Goal: Task Accomplishment & Management: Manage account settings

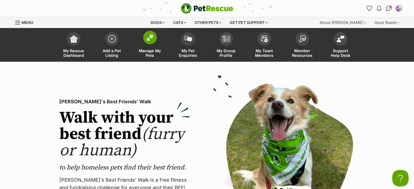
click at [153, 39] on img at bounding box center [150, 37] width 8 height 7
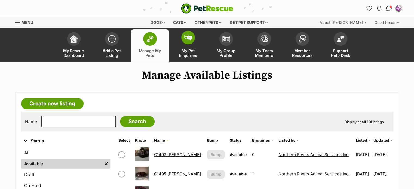
scroll to position [136, 0]
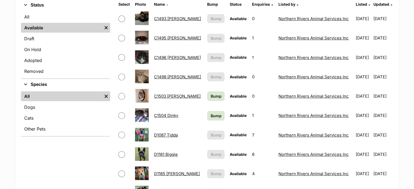
click at [165, 17] on link "C1493 [PERSON_NAME]" at bounding box center [177, 18] width 47 height 5
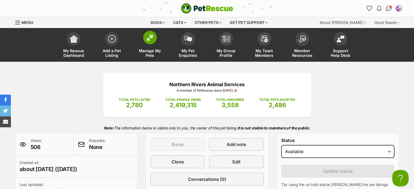
click at [150, 42] on span at bounding box center [150, 38] width 14 height 14
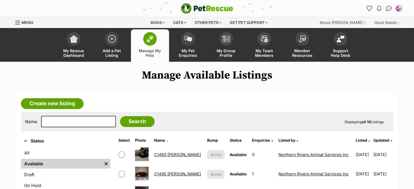
scroll to position [163, 0]
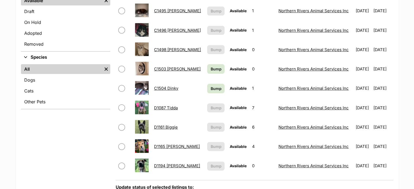
click at [164, 145] on link "D1165 [PERSON_NAME]" at bounding box center [177, 146] width 46 height 5
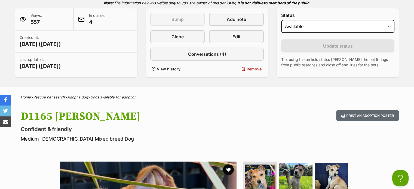
scroll to position [54, 0]
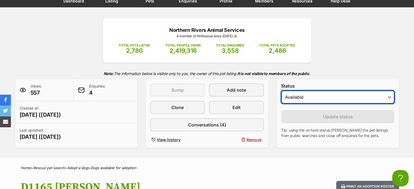
click at [384, 98] on select "Draft - not available as listing has enquires Available On hold Adopted" at bounding box center [338, 97] width 114 height 13
select select "rehomed"
click at [281, 91] on select "Draft - not available as listing has enquires Available On hold Adopted" at bounding box center [338, 97] width 114 height 13
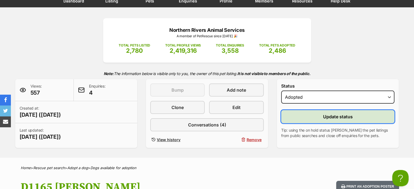
click at [325, 114] on span "Update status" at bounding box center [338, 117] width 30 height 7
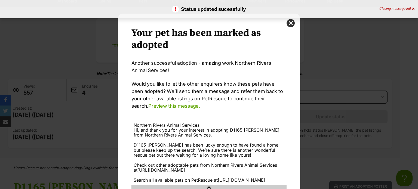
scroll to position [54, 0]
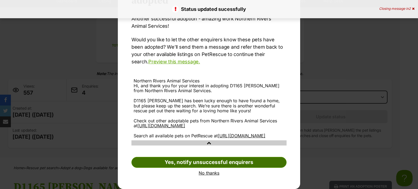
click at [218, 164] on link "Yes, notify unsuccessful enquirers" at bounding box center [209, 162] width 155 height 11
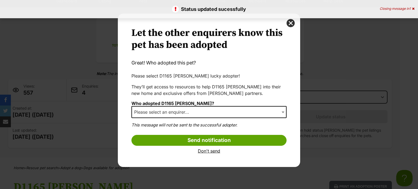
scroll to position [0, 0]
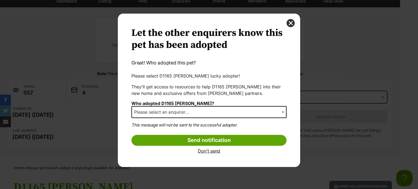
click at [281, 110] on span "Dialog Window - Close (Press escape to close)" at bounding box center [283, 112] width 5 height 12
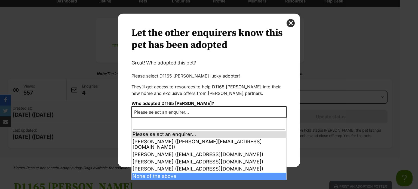
select select "other"
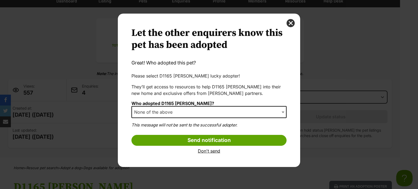
click at [213, 152] on link "Don't send" at bounding box center [209, 151] width 155 height 5
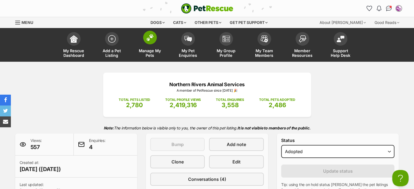
click at [151, 36] on img at bounding box center [150, 37] width 8 height 7
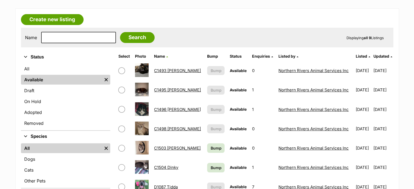
scroll to position [109, 0]
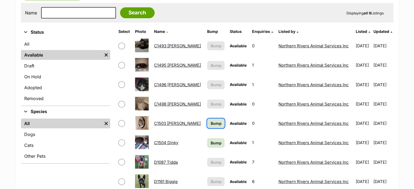
click at [211, 121] on span "Bump" at bounding box center [216, 124] width 11 height 6
click at [211, 143] on span "Bump" at bounding box center [216, 143] width 11 height 6
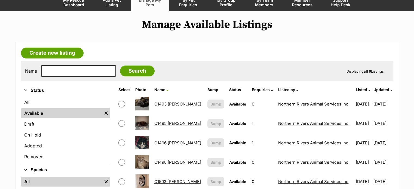
scroll to position [27, 0]
